Goal: Navigation & Orientation: Find specific page/section

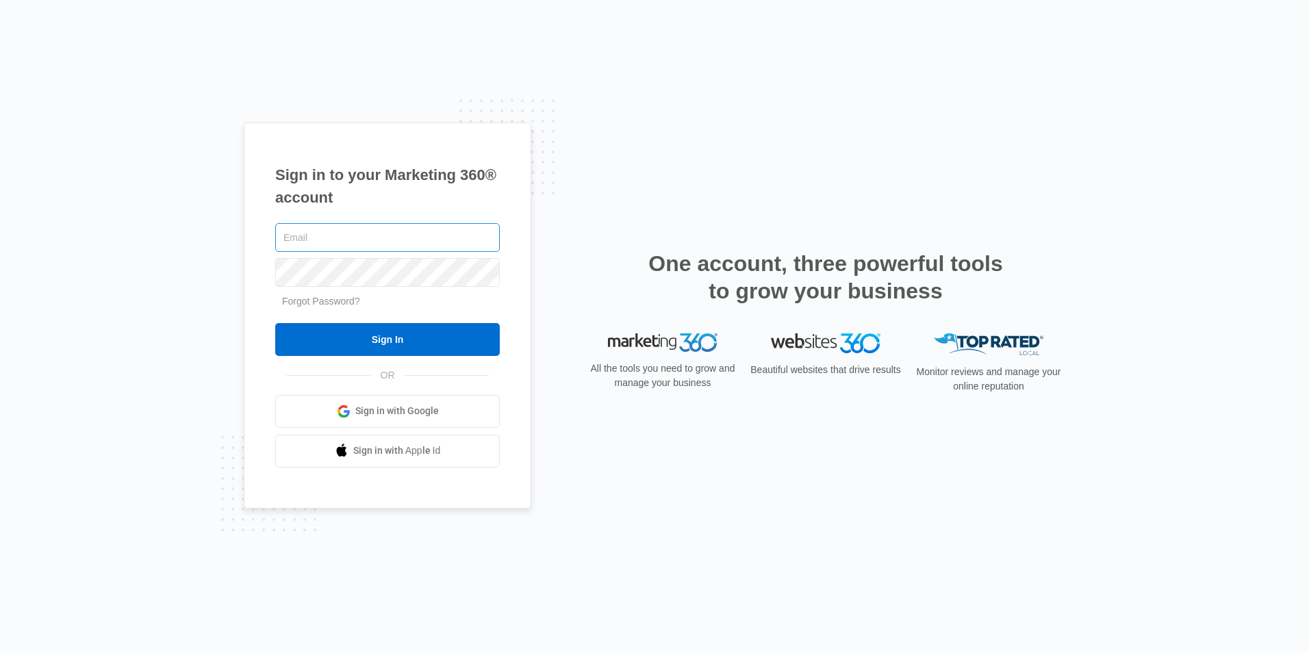
click at [336, 238] on input "text" at bounding box center [387, 237] width 225 height 29
type input "[EMAIL_ADDRESS][DOMAIN_NAME]"
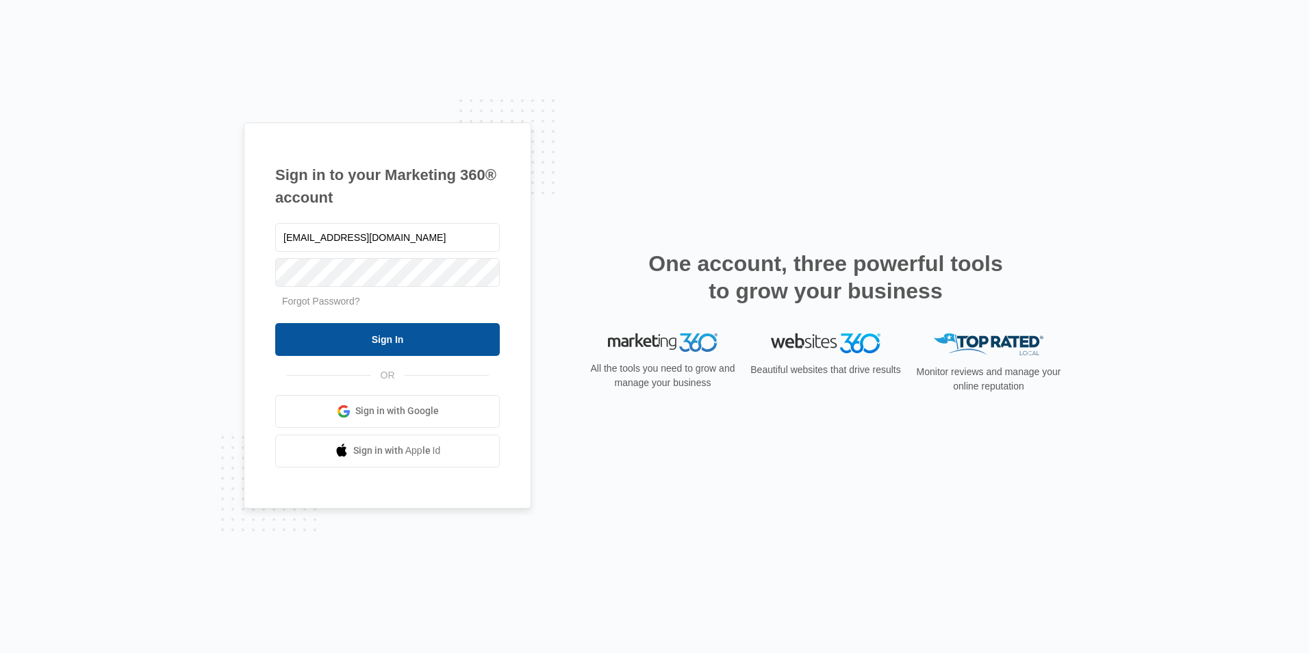
click at [403, 342] on input "Sign In" at bounding box center [387, 339] width 225 height 33
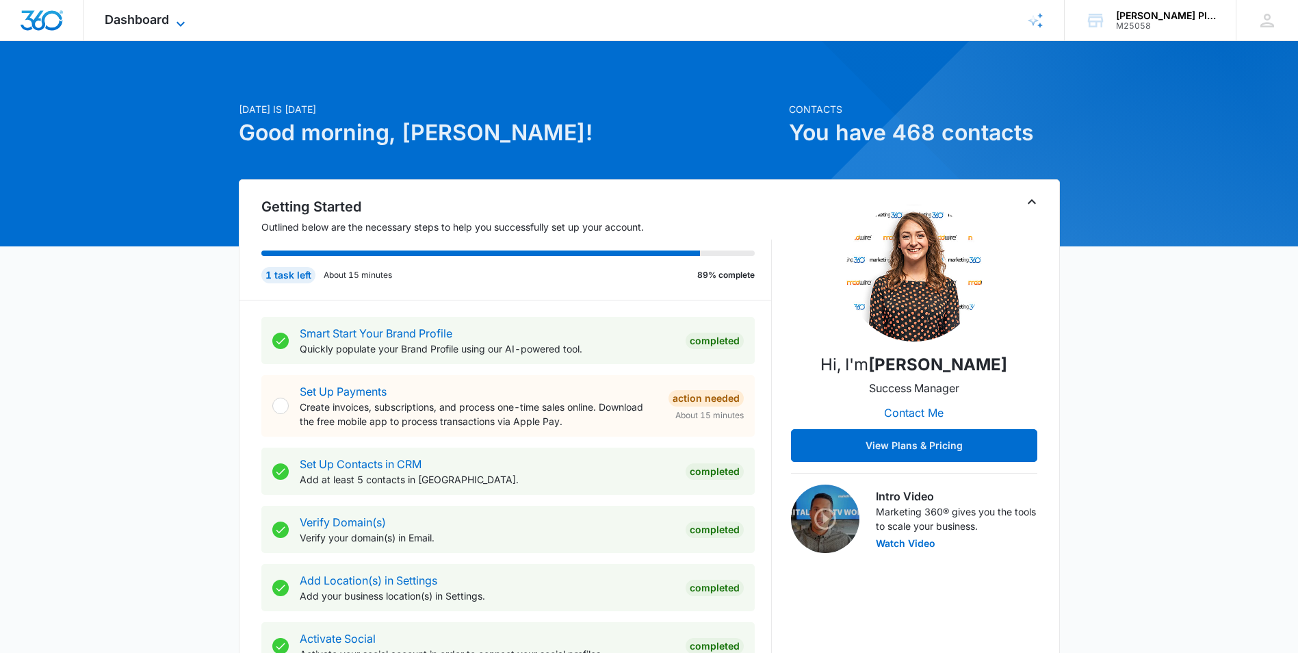
click at [164, 17] on span "Dashboard" at bounding box center [137, 19] width 64 height 14
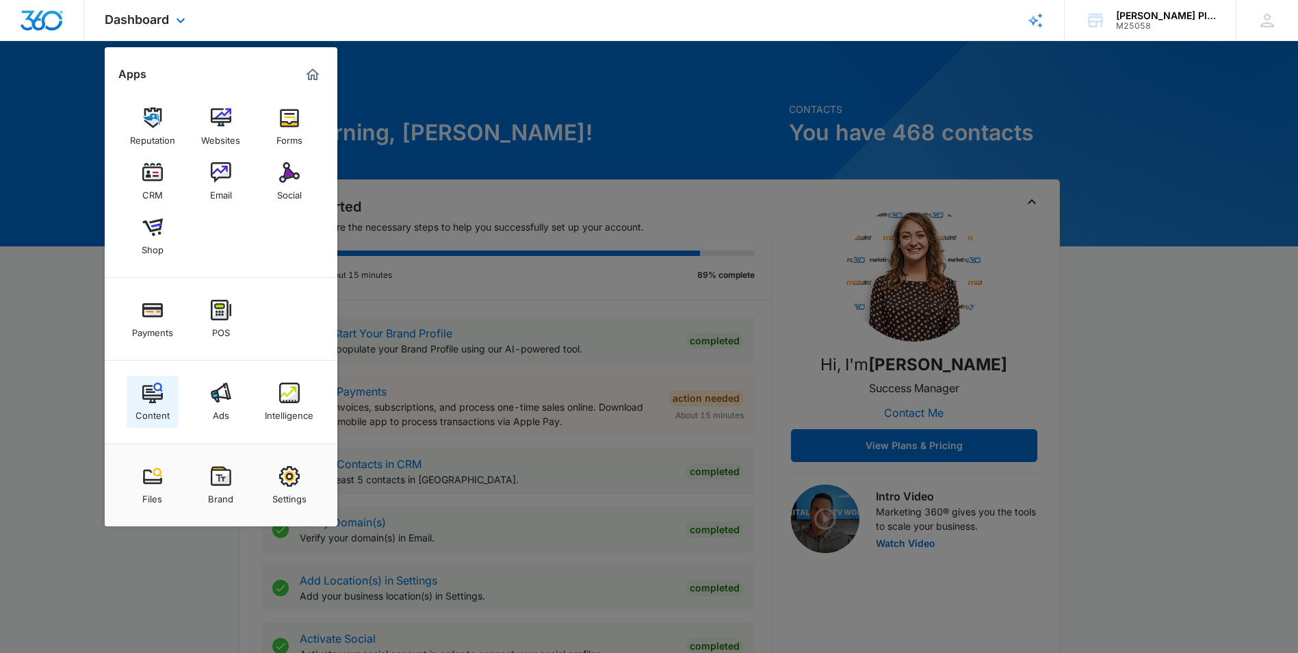
click at [154, 396] on img at bounding box center [152, 393] width 21 height 21
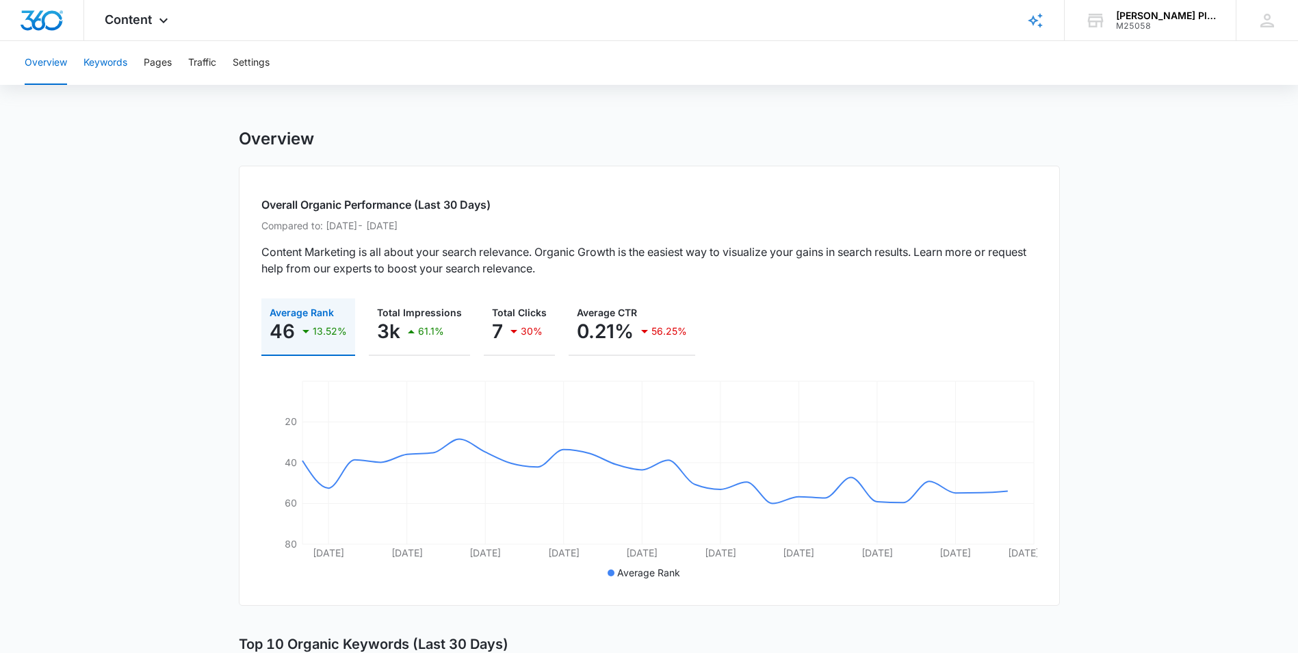
click at [99, 59] on button "Keywords" at bounding box center [106, 63] width 44 height 44
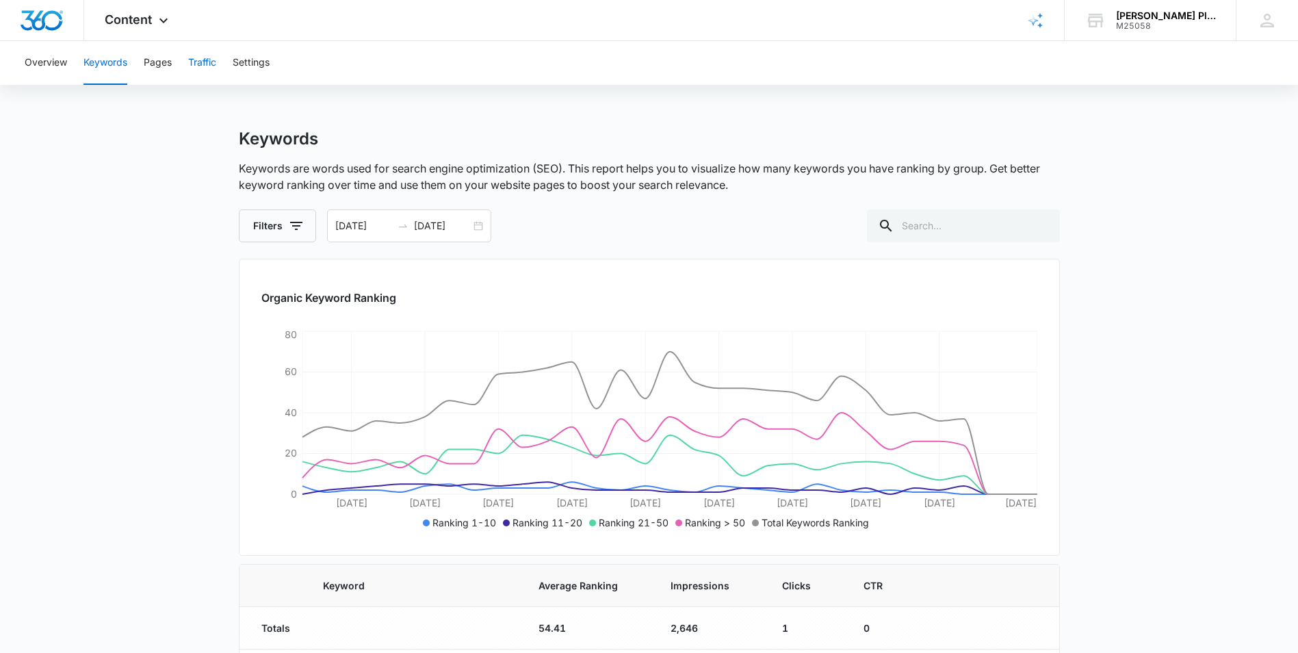
click at [209, 64] on button "Traffic" at bounding box center [202, 63] width 28 height 44
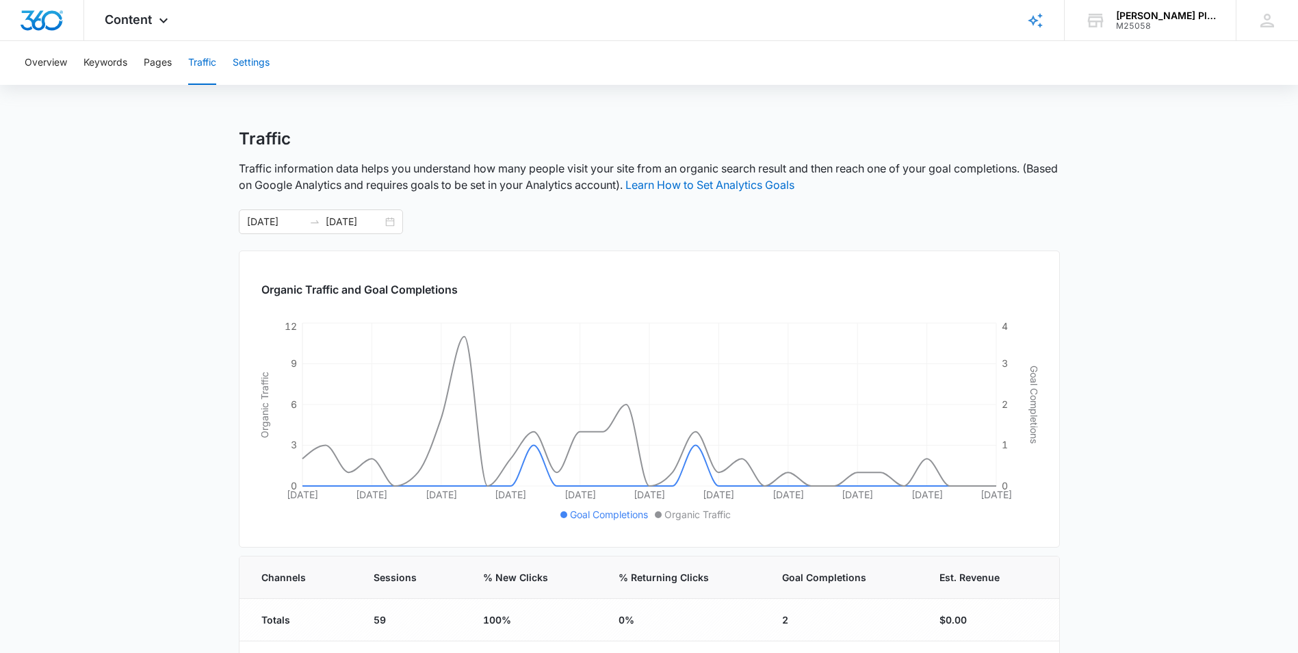
click at [265, 62] on button "Settings" at bounding box center [251, 63] width 37 height 44
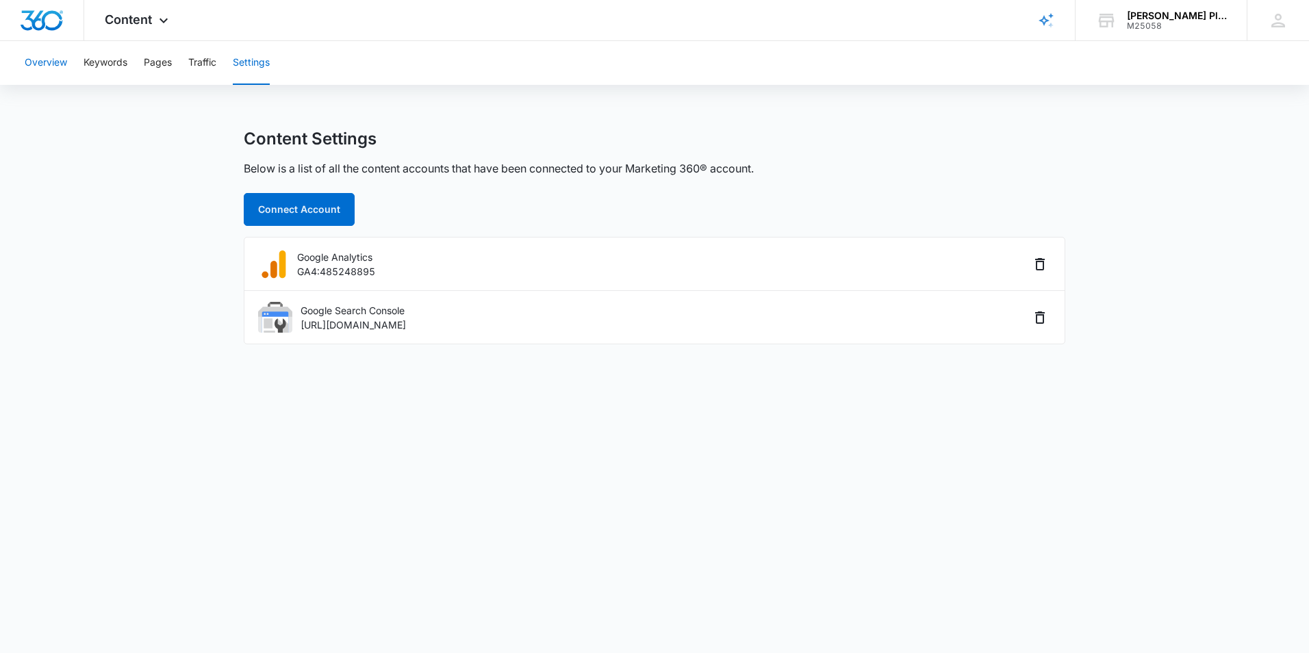
click at [47, 62] on button "Overview" at bounding box center [46, 63] width 42 height 44
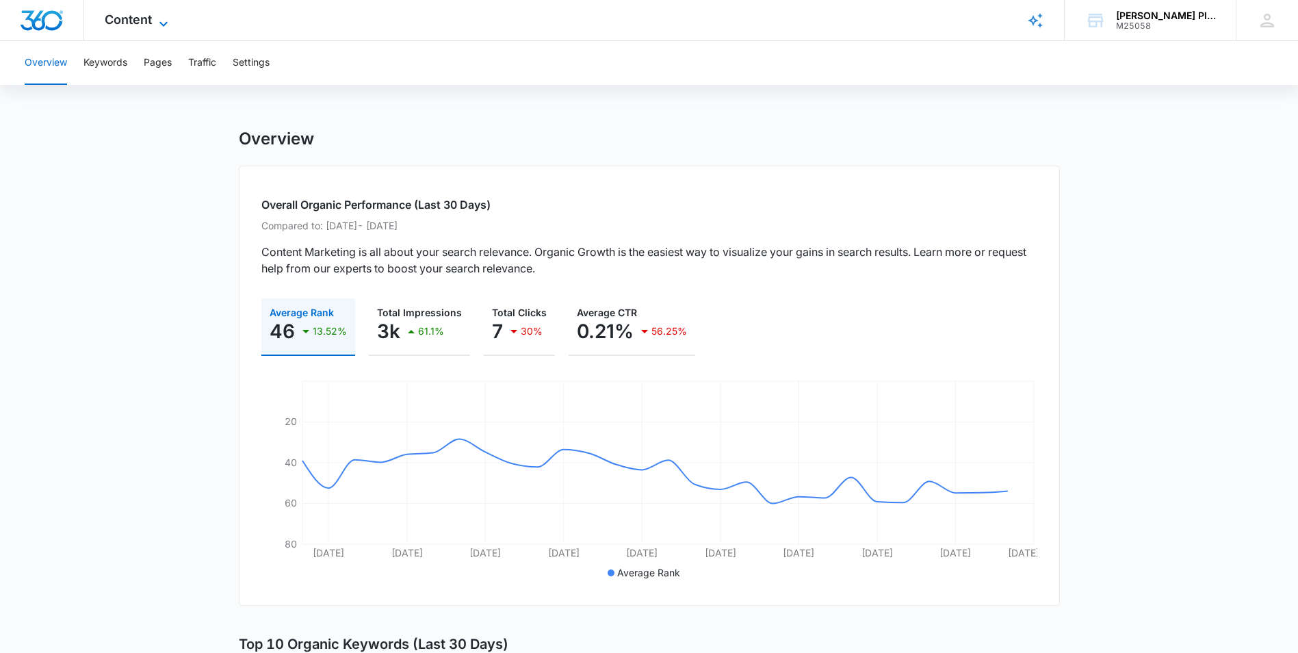
click at [140, 18] on span "Content" at bounding box center [128, 19] width 47 height 14
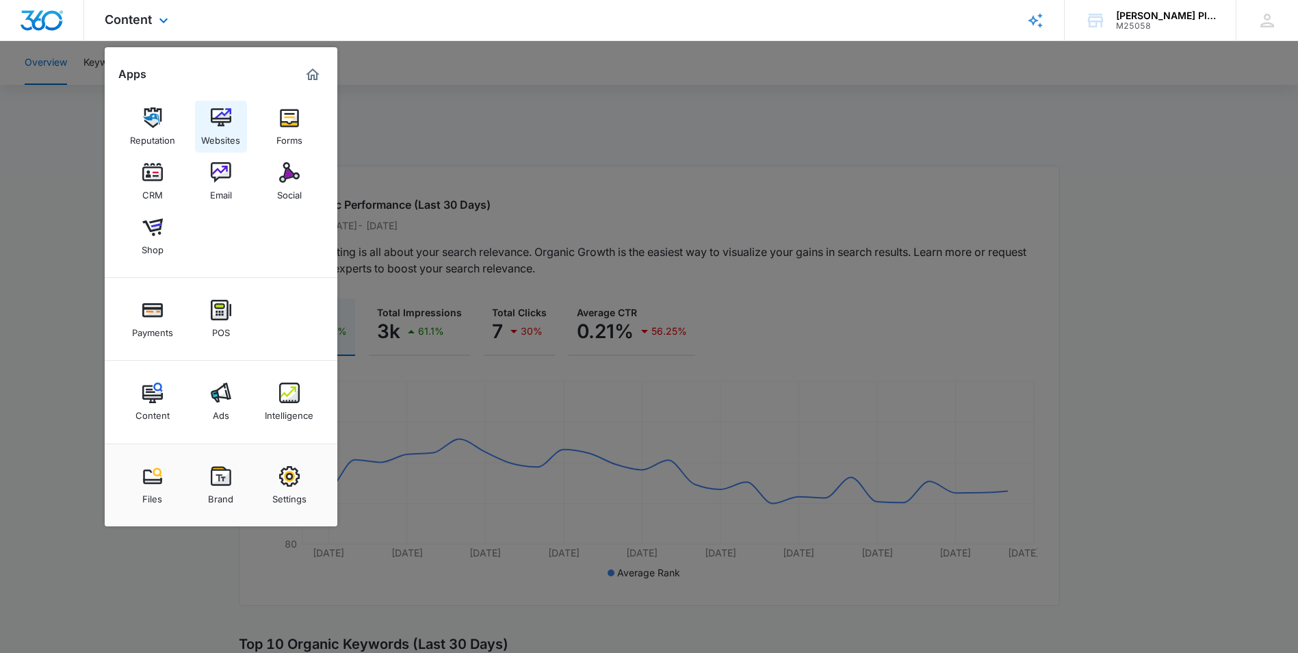
click at [213, 125] on img at bounding box center [221, 117] width 21 height 21
